Goal: Information Seeking & Learning: Learn about a topic

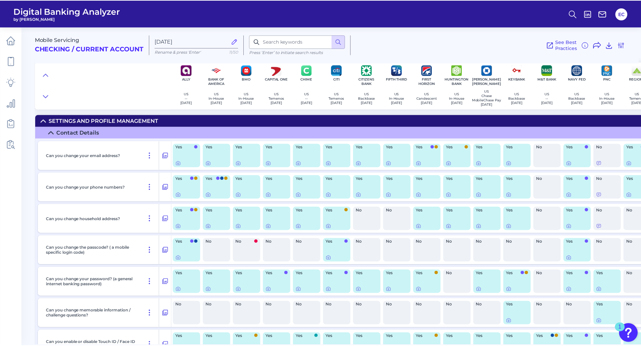
scroll to position [470, 0]
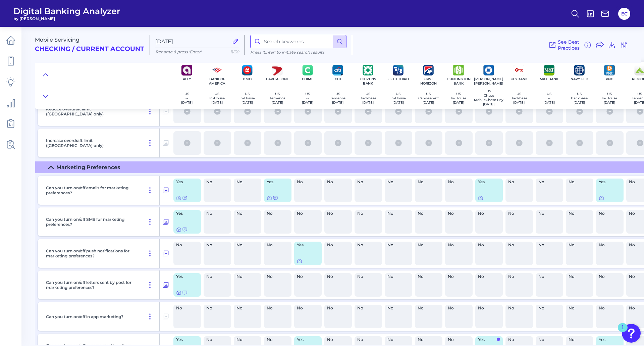
click at [285, 45] on input at bounding box center [298, 41] width 96 height 13
type input "income"
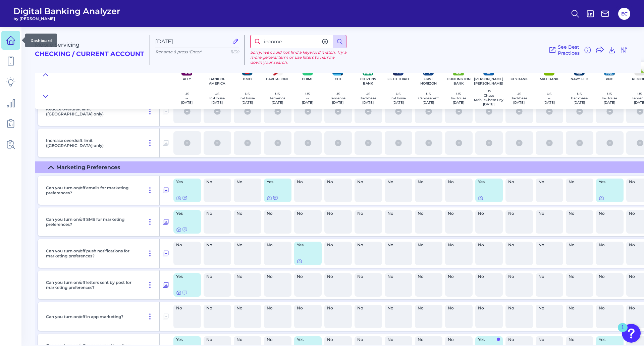
click at [9, 45] on icon at bounding box center [11, 40] width 8 height 8
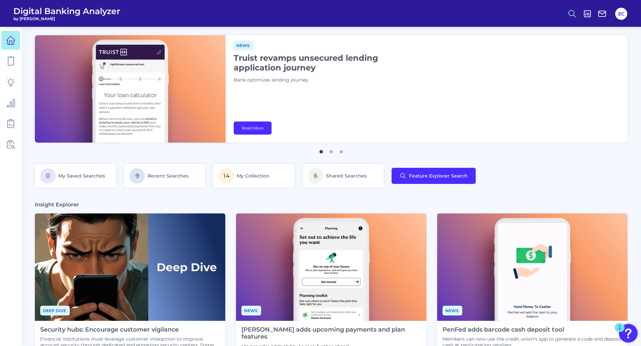
click at [575, 11] on icon at bounding box center [572, 13] width 9 height 9
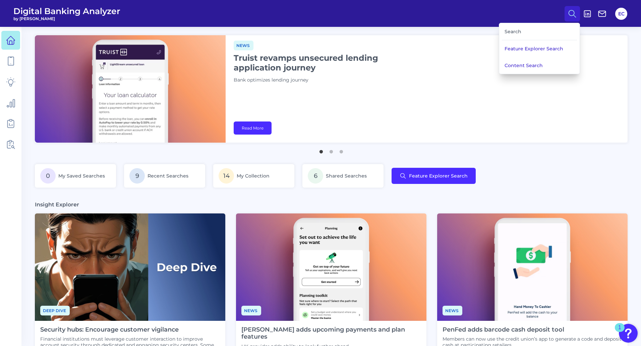
click at [528, 30] on div "Search" at bounding box center [539, 31] width 75 height 17
click at [511, 34] on div "Search" at bounding box center [539, 31] width 75 height 17
click at [522, 63] on button "Content Search" at bounding box center [539, 65] width 81 height 17
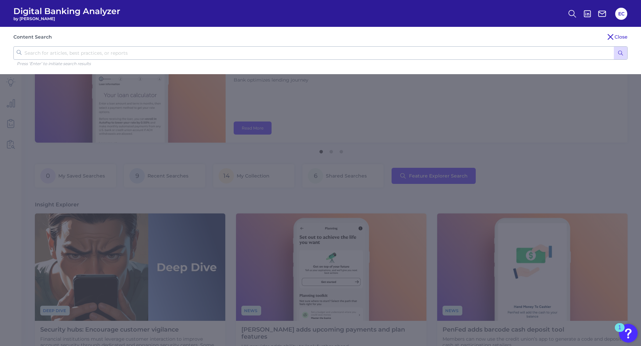
click at [248, 48] on input "text" at bounding box center [320, 52] width 615 height 13
type input "income"
click at [614, 47] on button "submit" at bounding box center [620, 53] width 13 height 13
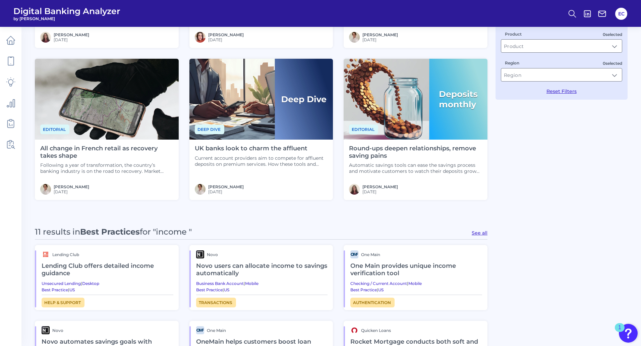
scroll to position [235, 0]
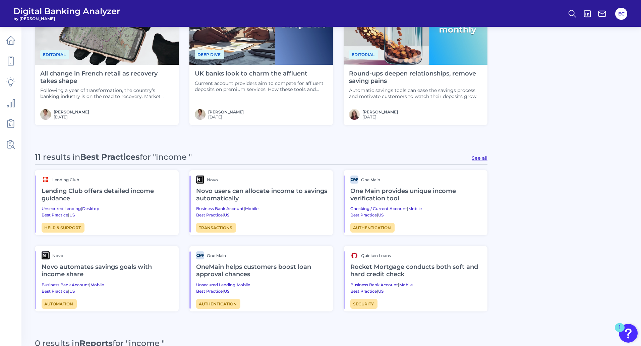
click at [436, 189] on h2 "One Main provides unique income verification tool" at bounding box center [417, 194] width 132 height 22
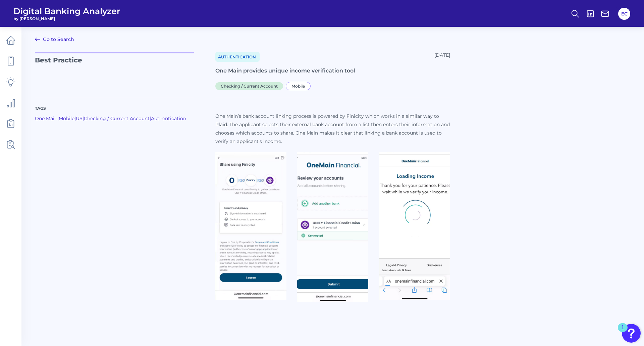
click at [54, 41] on link "Go to Search" at bounding box center [54, 39] width 39 height 8
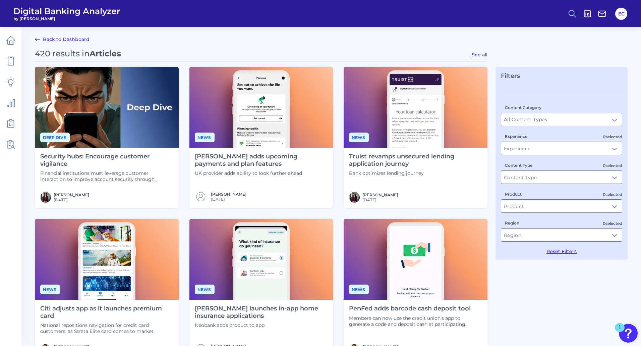
click at [571, 17] on icon at bounding box center [572, 13] width 9 height 9
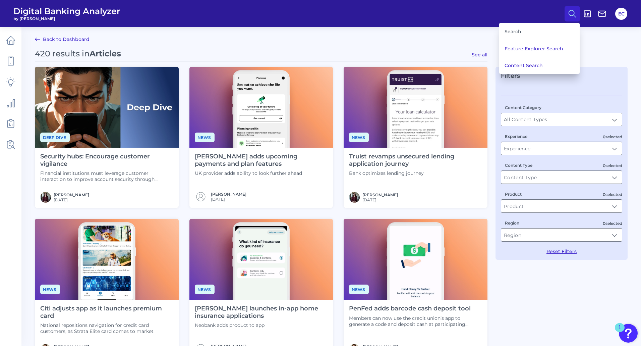
click at [536, 32] on div "Search" at bounding box center [539, 31] width 75 height 17
click at [520, 61] on button "Content Search" at bounding box center [539, 65] width 81 height 17
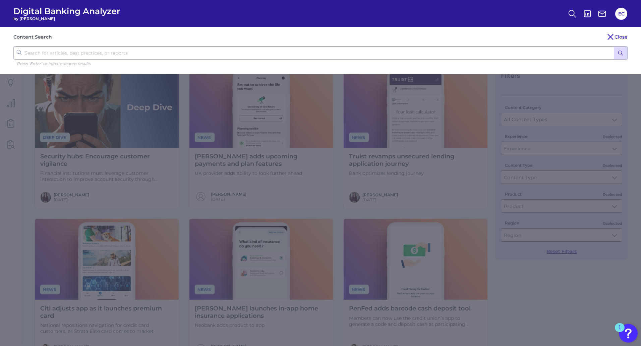
click at [142, 56] on input "text" at bounding box center [320, 52] width 615 height 13
type input "income verification"
click at [614, 47] on button "submit" at bounding box center [620, 53] width 13 height 13
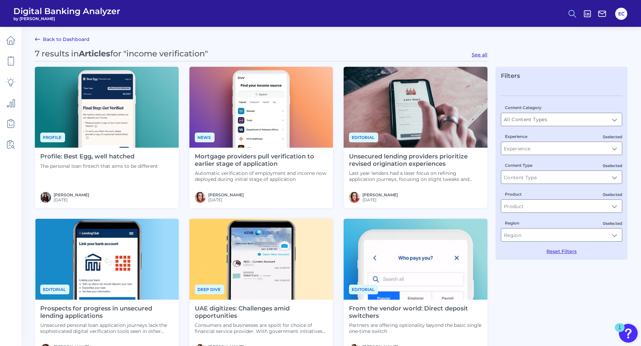
click at [569, 12] on icon at bounding box center [572, 13] width 9 height 9
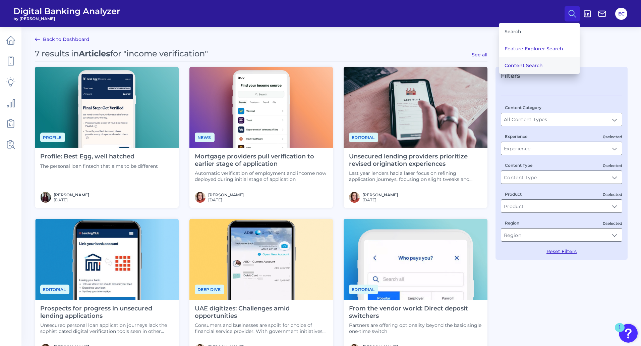
click at [550, 63] on button "Content Search" at bounding box center [539, 65] width 81 height 17
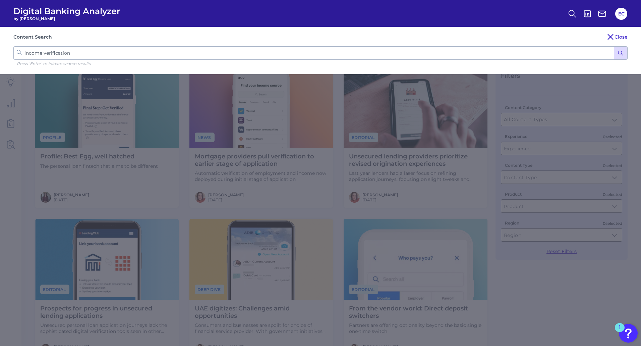
click at [337, 52] on input "income verification" at bounding box center [320, 52] width 615 height 13
type input "i"
type input "credit limit increase"
click at [614, 47] on button "submit" at bounding box center [620, 53] width 13 height 13
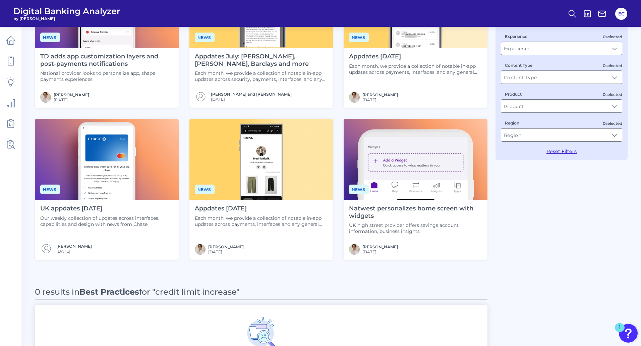
scroll to position [101, 0]
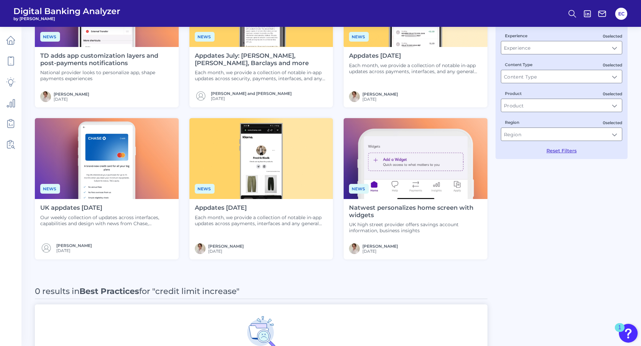
click at [284, 214] on p "Each month, we provide a collection of notable in-app updates across payments, …" at bounding box center [261, 220] width 133 height 12
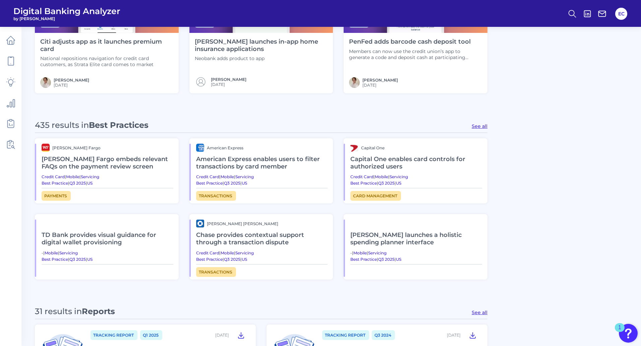
scroll to position [268, 0]
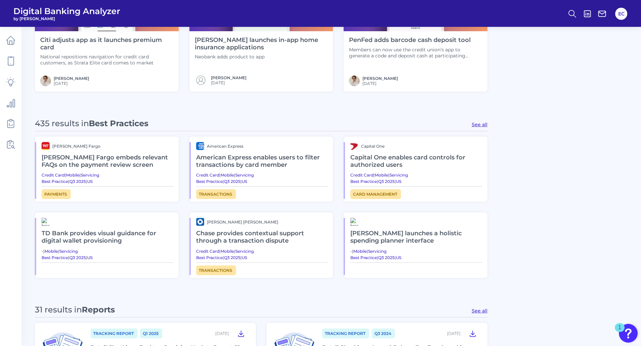
click at [122, 236] on h2 "TD Bank provides visual guidance for digital wallet provisioning" at bounding box center [108, 237] width 132 height 22
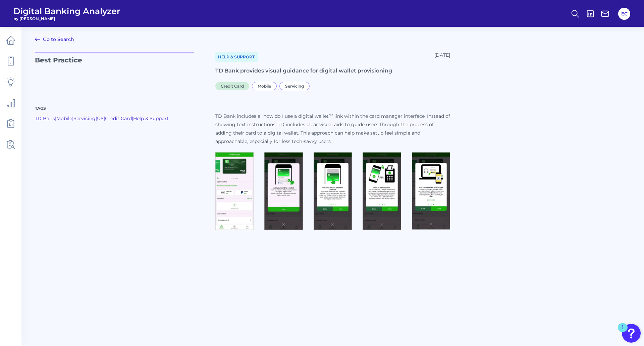
click at [229, 191] on img at bounding box center [234, 191] width 38 height 78
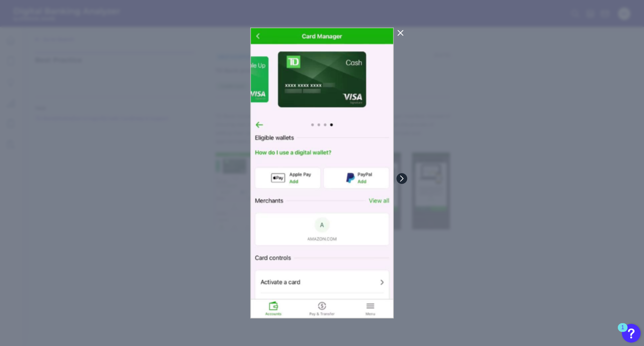
click at [402, 178] on icon at bounding box center [402, 178] width 6 height 6
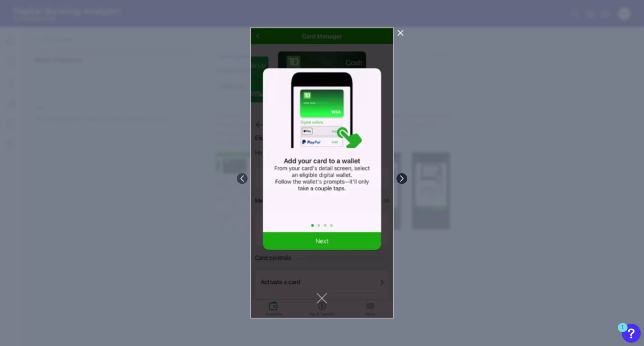
click at [402, 178] on icon at bounding box center [402, 178] width 6 height 6
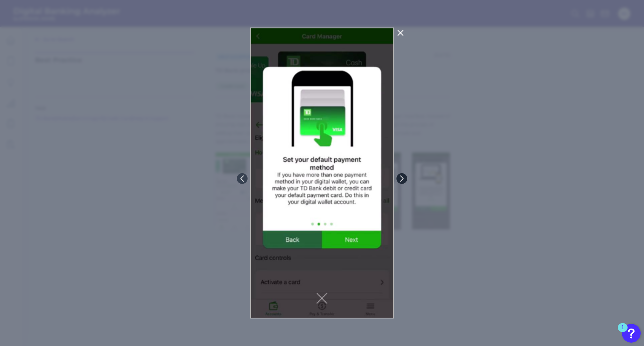
click at [402, 178] on icon at bounding box center [402, 178] width 6 height 6
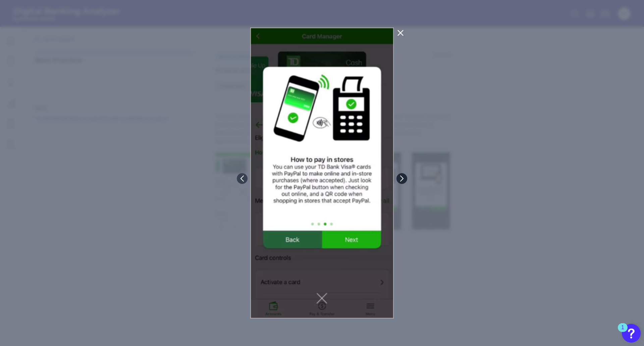
click at [402, 178] on icon at bounding box center [402, 178] width 6 height 6
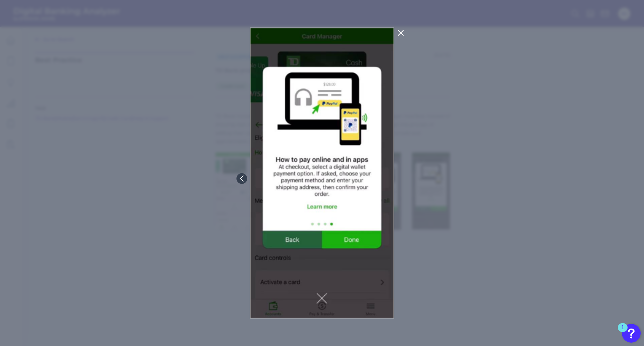
click at [397, 31] on icon at bounding box center [401, 33] width 8 height 8
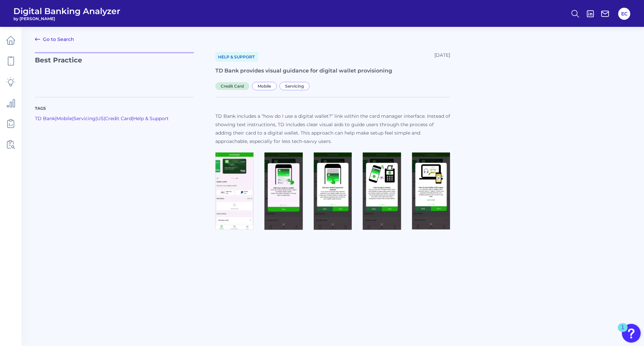
click at [60, 41] on link "Go to Search" at bounding box center [54, 39] width 39 height 8
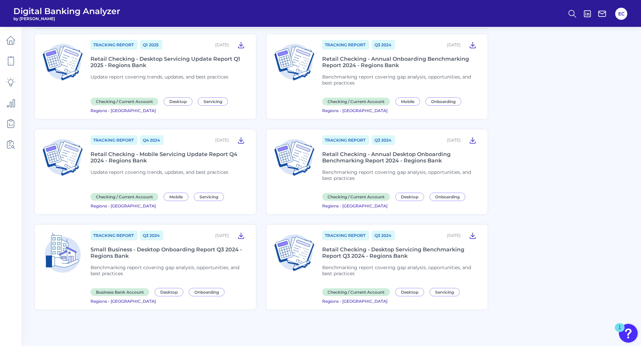
scroll to position [557, 0]
click at [159, 67] on div "Retail Checking - Desktop Servicing Update Report Q1 2025 - Regions Bank" at bounding box center [169, 61] width 157 height 13
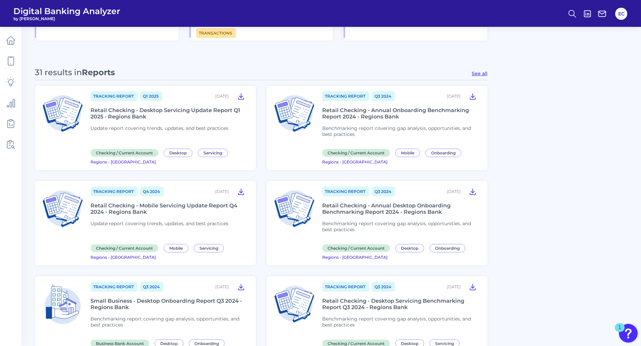
scroll to position [457, 0]
